Goal: Task Accomplishment & Management: Use online tool/utility

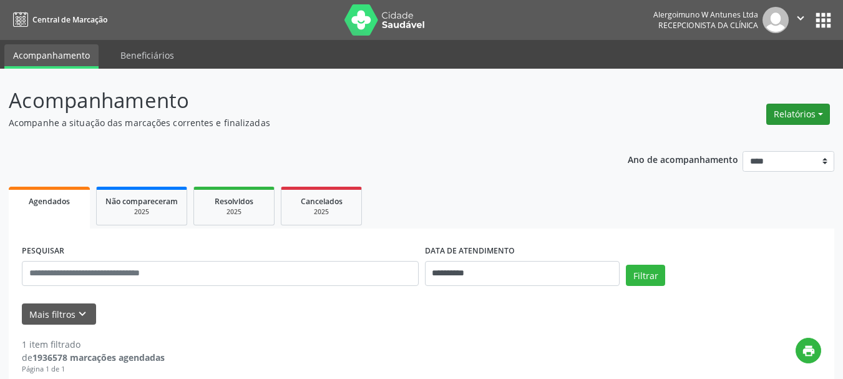
click at [800, 116] on button "Relatórios" at bounding box center [798, 114] width 64 height 21
click at [748, 139] on link "Agendamentos" at bounding box center [763, 140] width 134 height 17
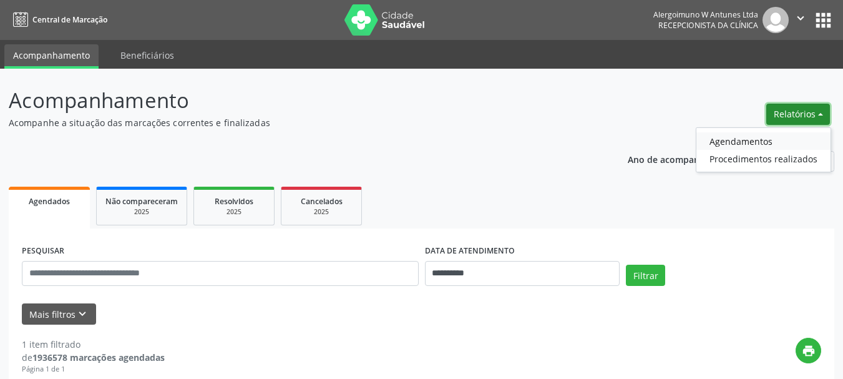
select select "*"
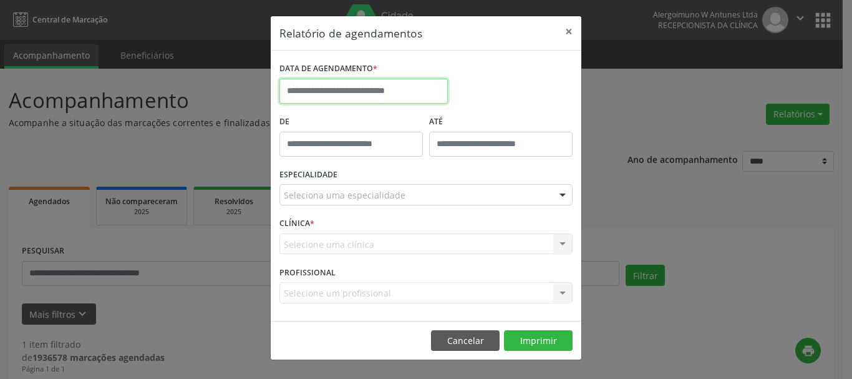
click at [316, 91] on input "text" at bounding box center [363, 91] width 168 height 25
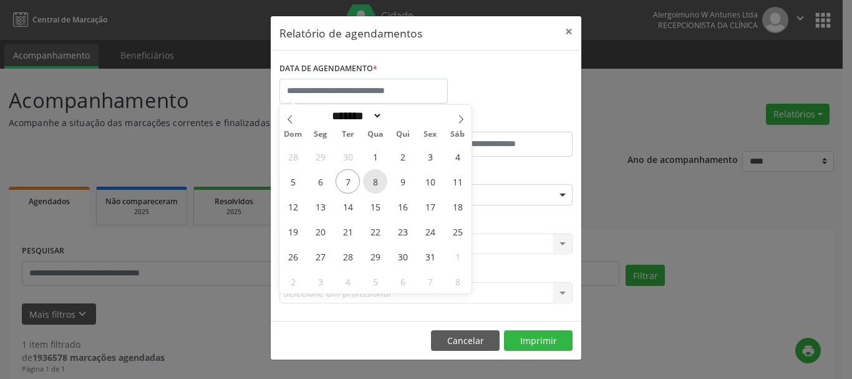
click at [380, 182] on span "8" at bounding box center [375, 181] width 24 height 24
type input "**********"
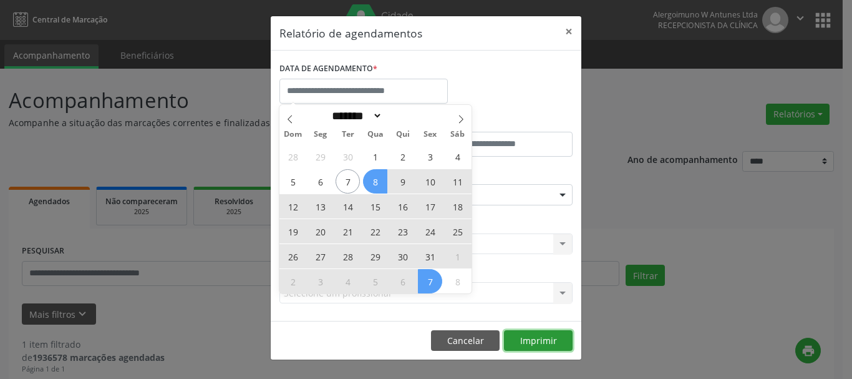
click at [530, 334] on button "Imprimir" at bounding box center [538, 340] width 69 height 21
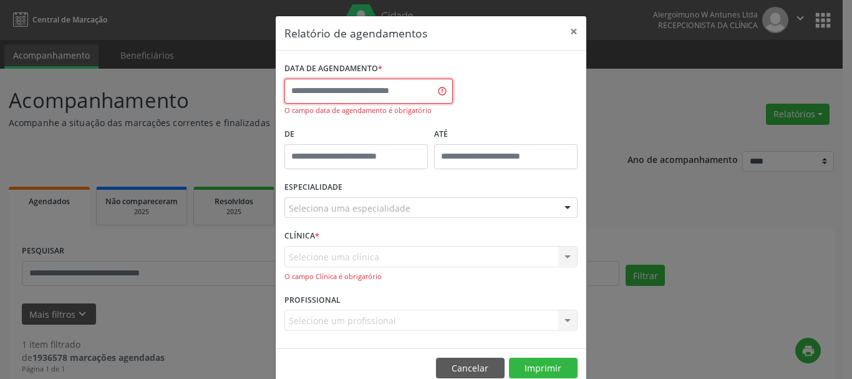
click at [324, 89] on input "text" at bounding box center [368, 91] width 168 height 25
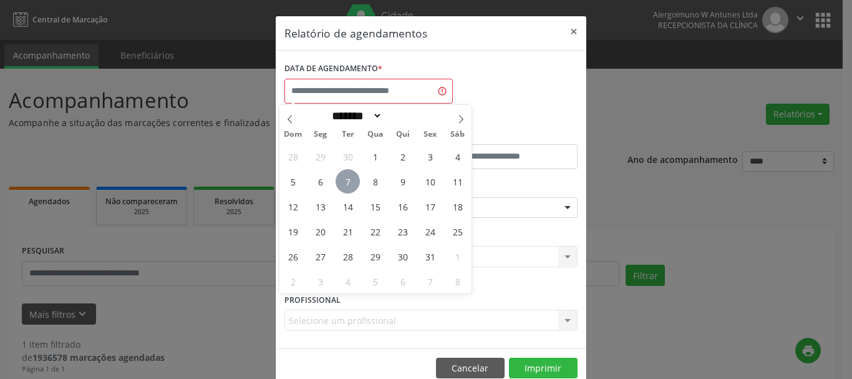
click at [342, 178] on span "7" at bounding box center [348, 181] width 24 height 24
type input "**********"
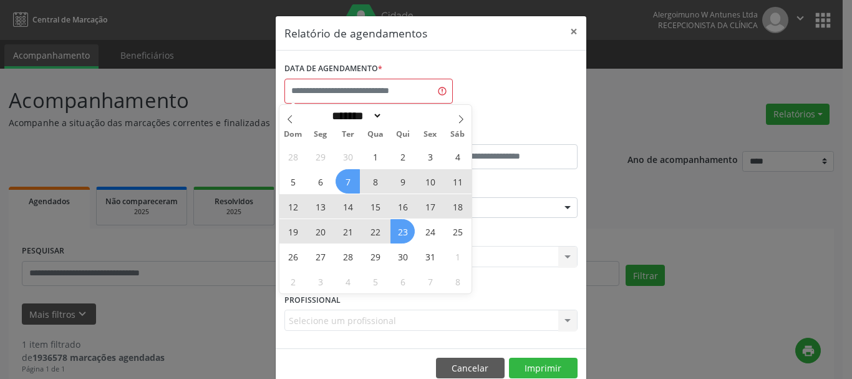
select select "*"
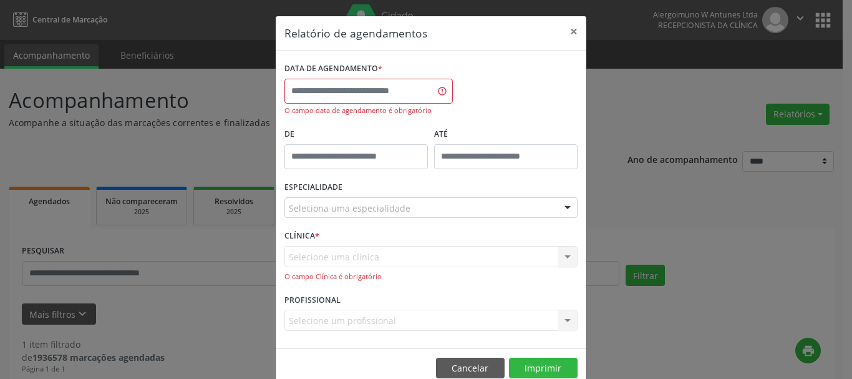
click at [546, 356] on footer "Cancelar Imprimir" at bounding box center [431, 367] width 311 height 39
click at [348, 87] on input "text" at bounding box center [368, 91] width 168 height 25
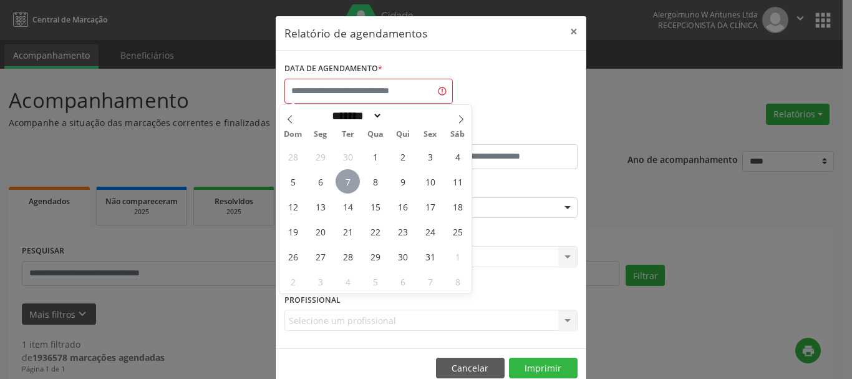
click at [350, 187] on span "7" at bounding box center [348, 181] width 24 height 24
type input "**********"
click at [432, 185] on span "10" at bounding box center [430, 181] width 24 height 24
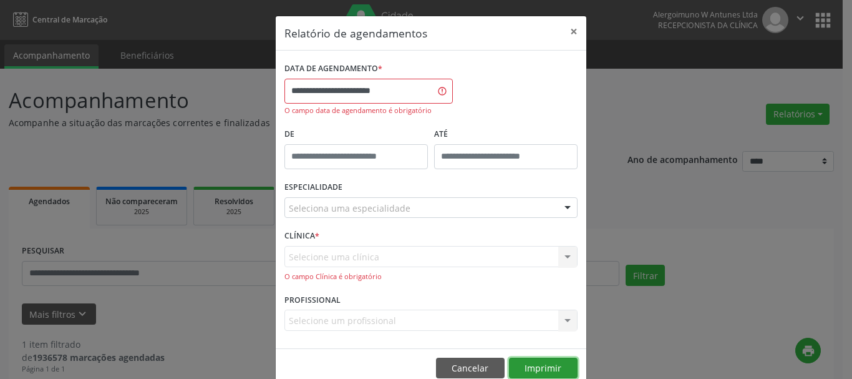
click at [536, 369] on button "Imprimir" at bounding box center [543, 367] width 69 height 21
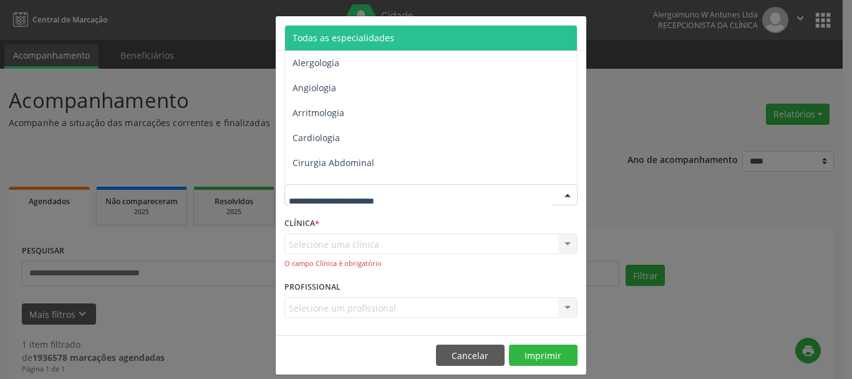
click at [317, 203] on div at bounding box center [430, 194] width 293 height 21
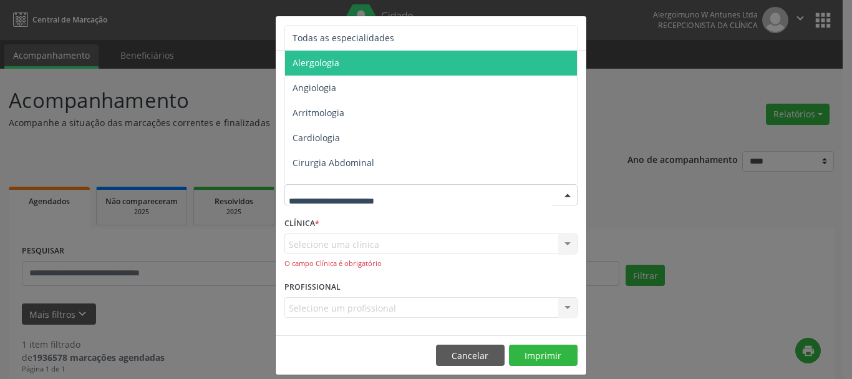
click at [318, 65] on span "Alergologia" at bounding box center [316, 63] width 47 height 12
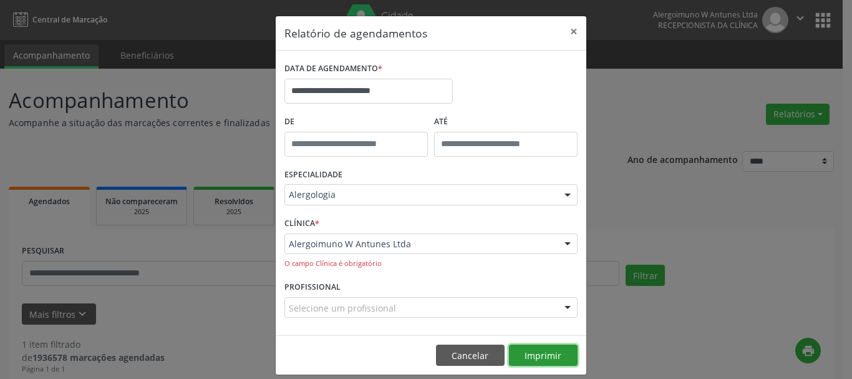
click at [523, 352] on button "Imprimir" at bounding box center [543, 354] width 69 height 21
